Goal: Navigation & Orientation: Go to known website

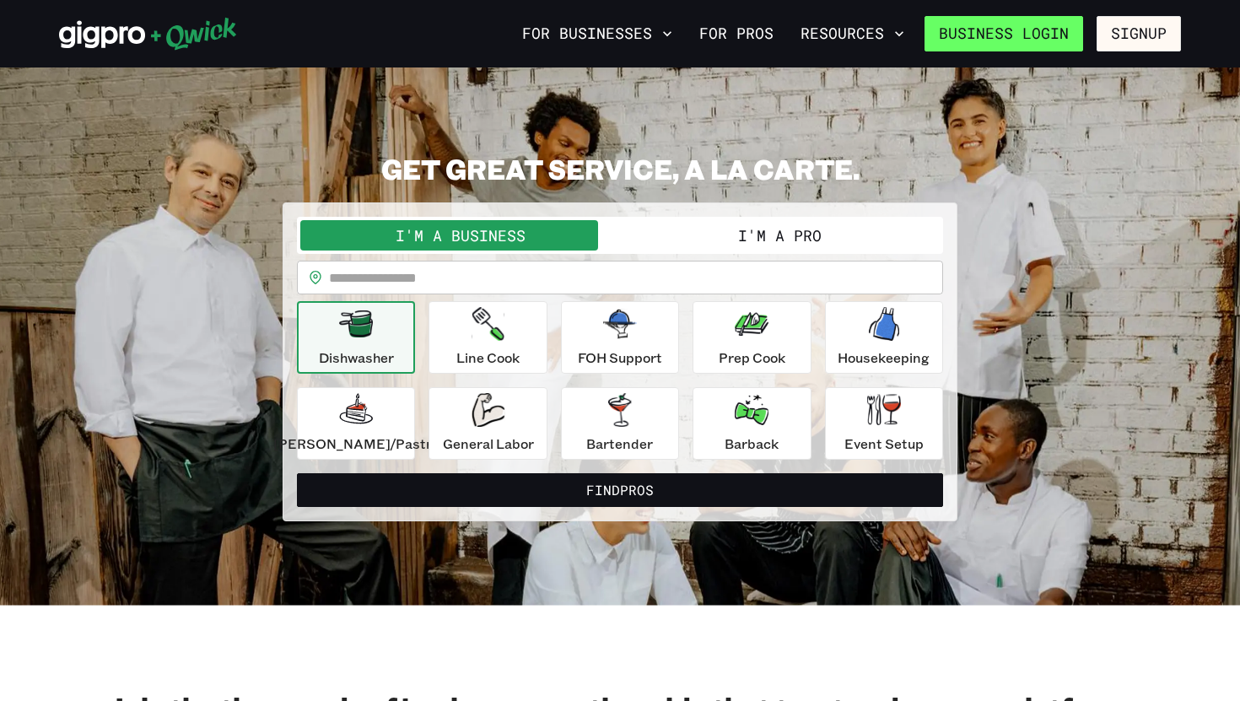
click at [1019, 30] on link "Business Login" at bounding box center [1004, 33] width 159 height 35
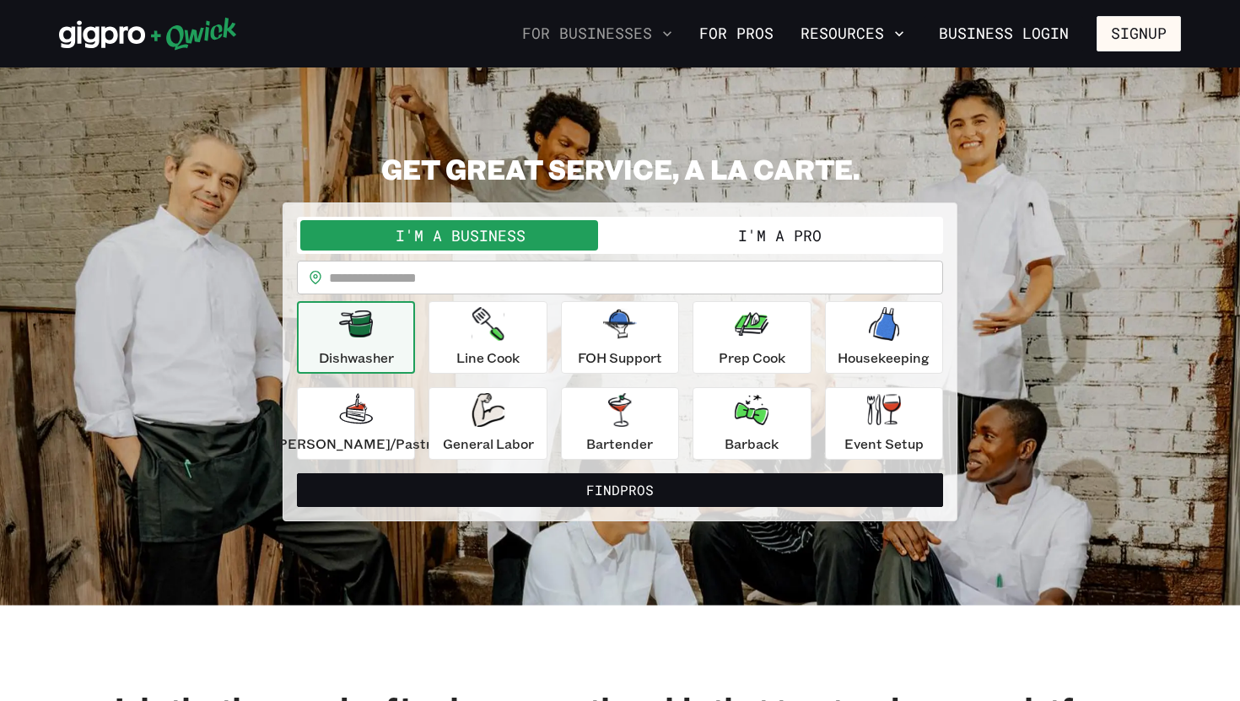
click at [661, 42] on button "For Businesses" at bounding box center [598, 33] width 164 height 29
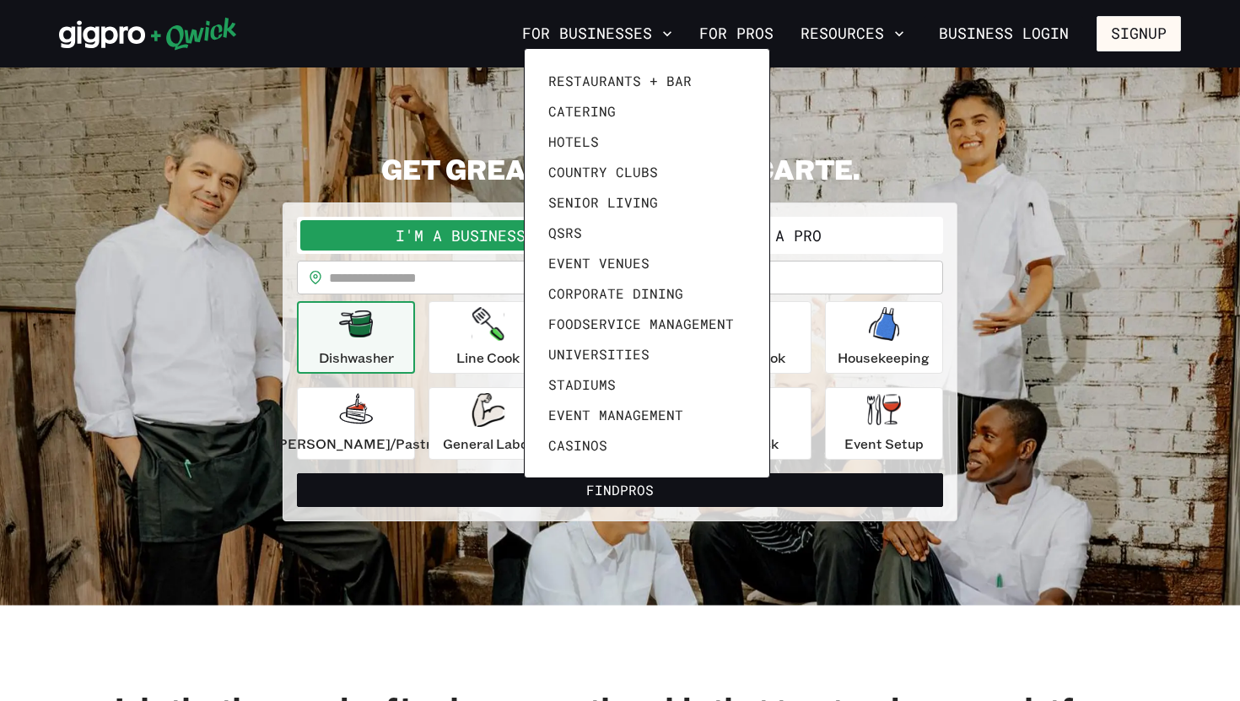
click at [655, 34] on div at bounding box center [620, 350] width 1240 height 701
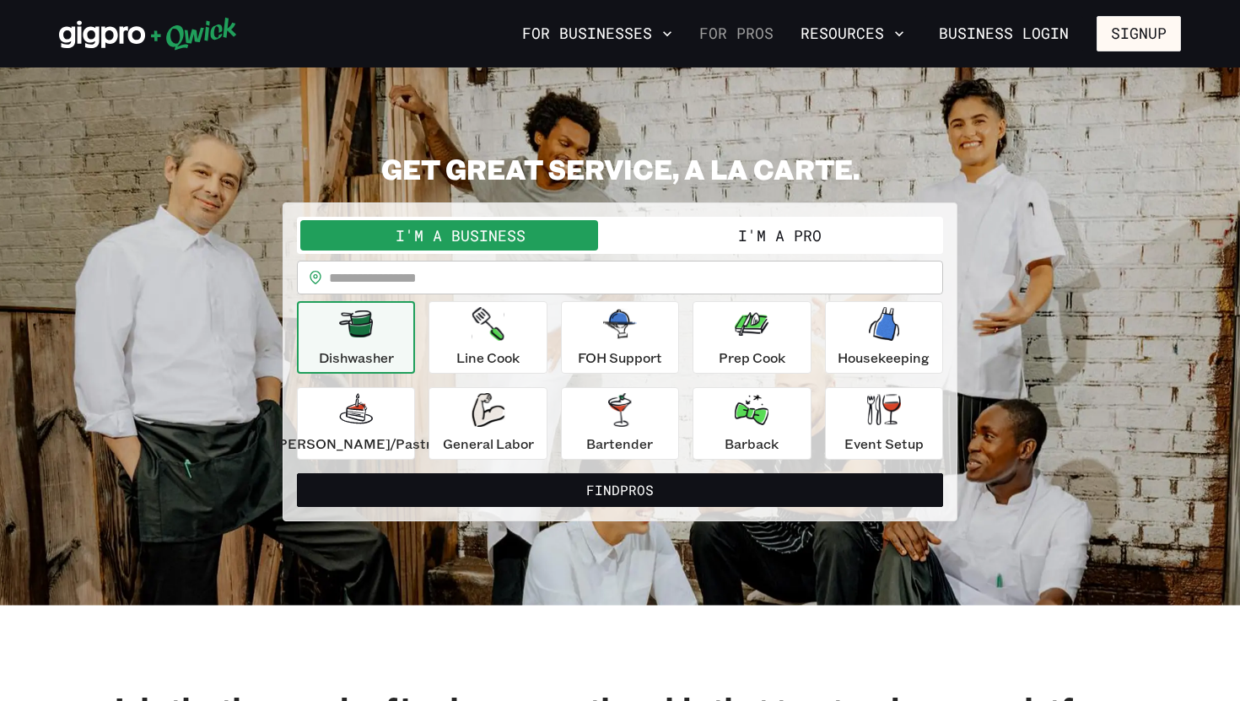
click at [758, 35] on link "For Pros" at bounding box center [737, 33] width 88 height 29
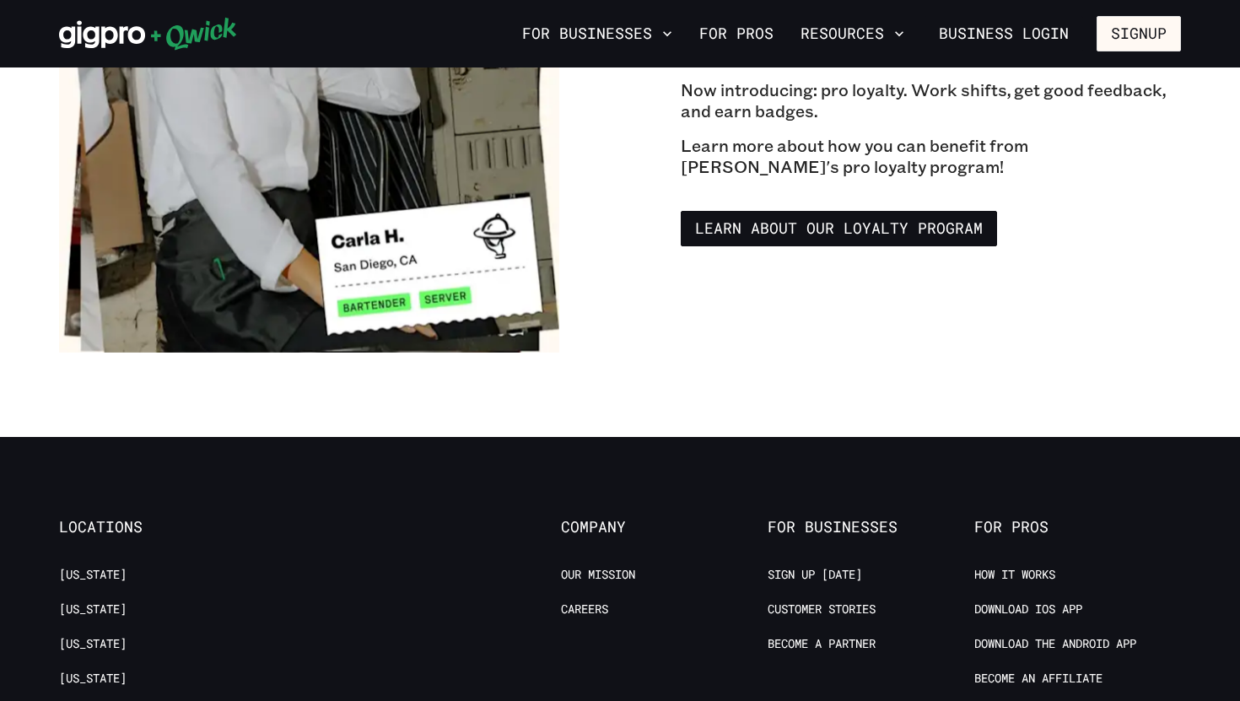
scroll to position [3157, 0]
